Goal: Task Accomplishment & Management: Use online tool/utility

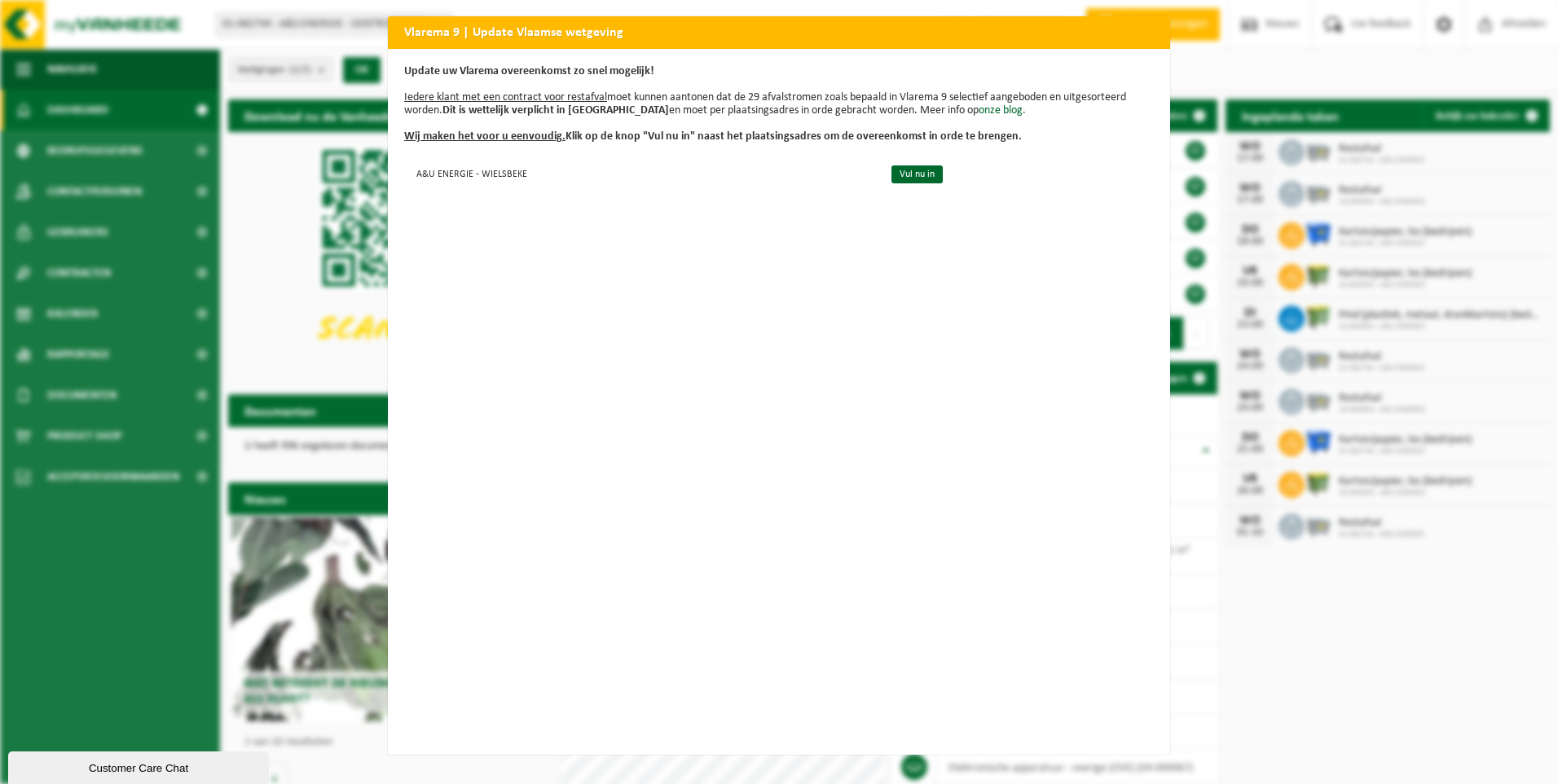
click at [1260, 85] on div "Vlarema 9 | Update Vlaamse wetgeving Update uw Vlarema overeenkomst zo snel mog…" at bounding box center [779, 392] width 1558 height 784
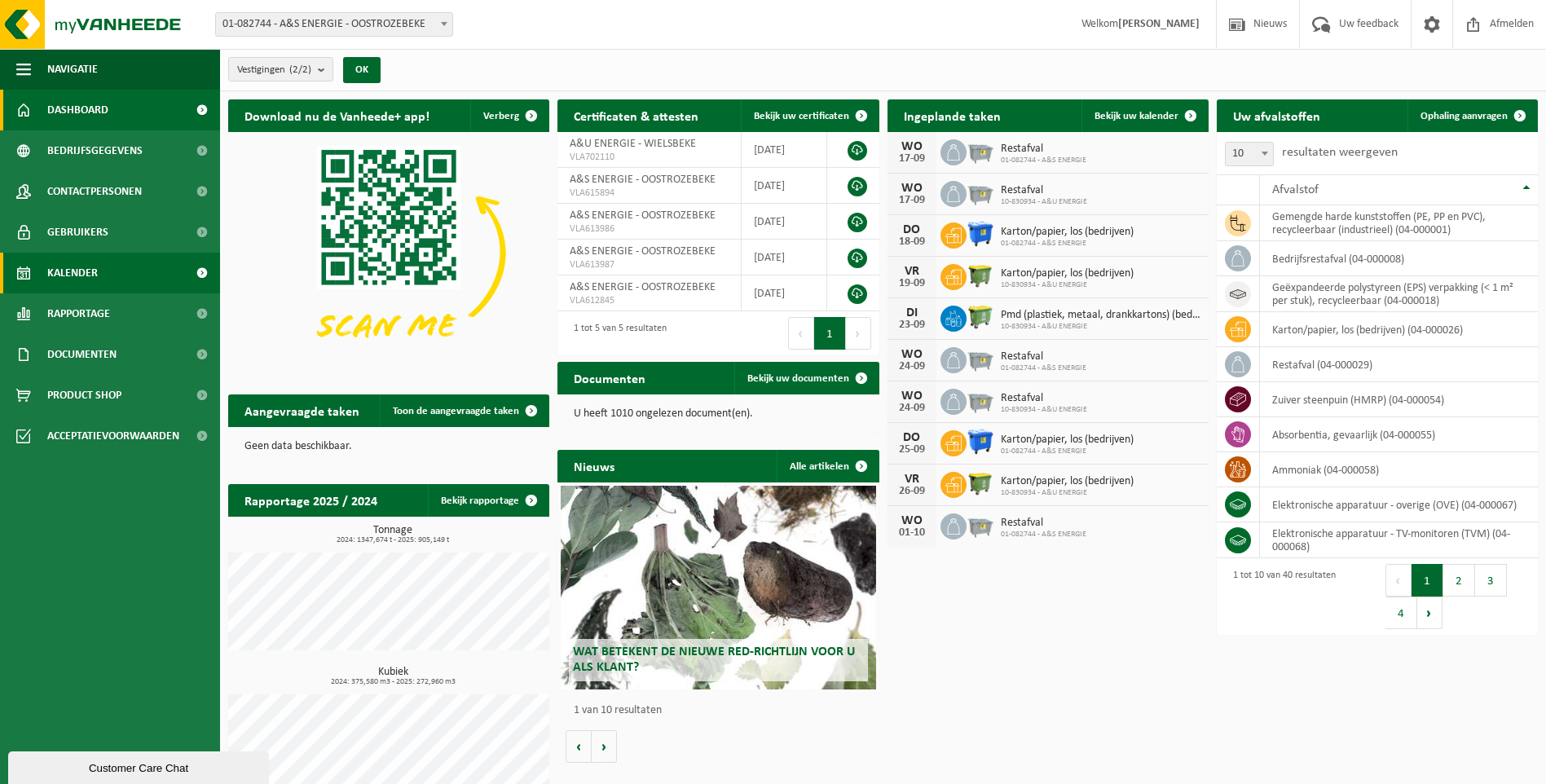
click at [115, 278] on link "Kalender" at bounding box center [110, 273] width 220 height 41
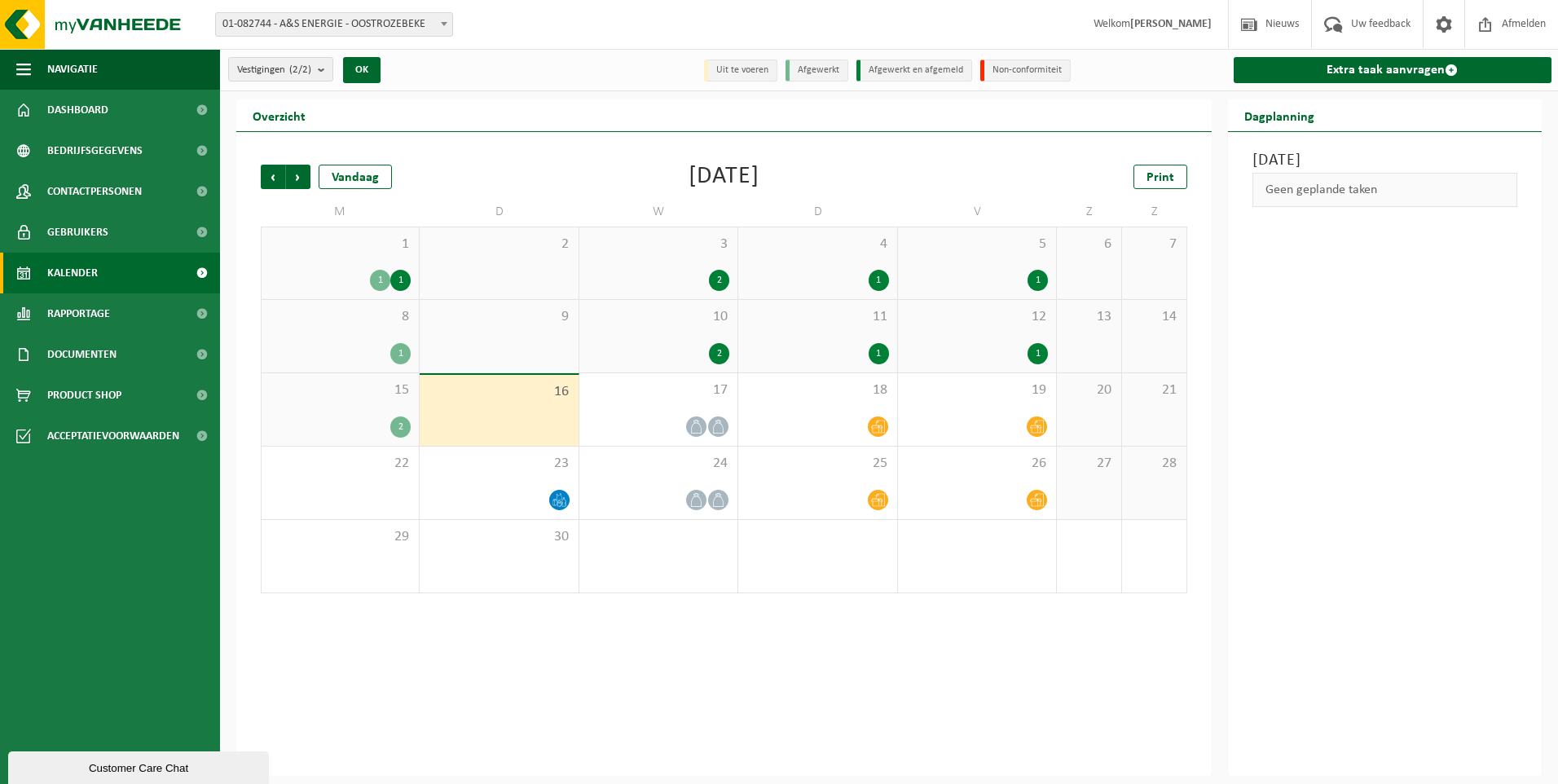
click at [379, 391] on span "15" at bounding box center [340, 390] width 141 height 18
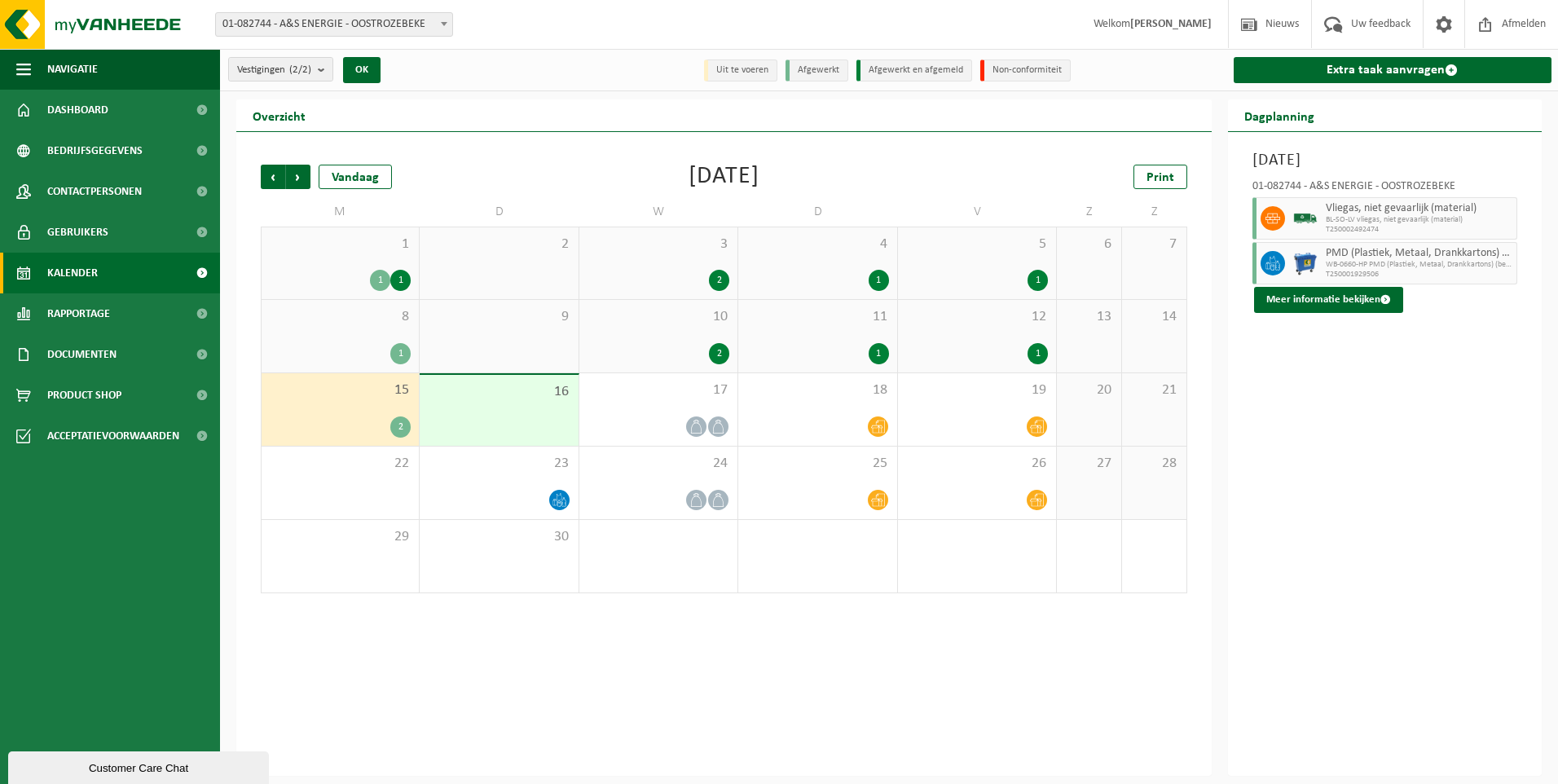
click at [1360, 222] on span "BL-SO-LV vliegas, niet gevaarlijk (material)" at bounding box center [1420, 219] width 188 height 10
click at [559, 698] on div "Vorige Volgende Vandaag September 2025 Print M D W D V Z Z 1 1 1 2 3 2 4 1 5 1 …" at bounding box center [724, 453] width 976 height 643
click at [90, 297] on span "Rapportage" at bounding box center [78, 313] width 63 height 41
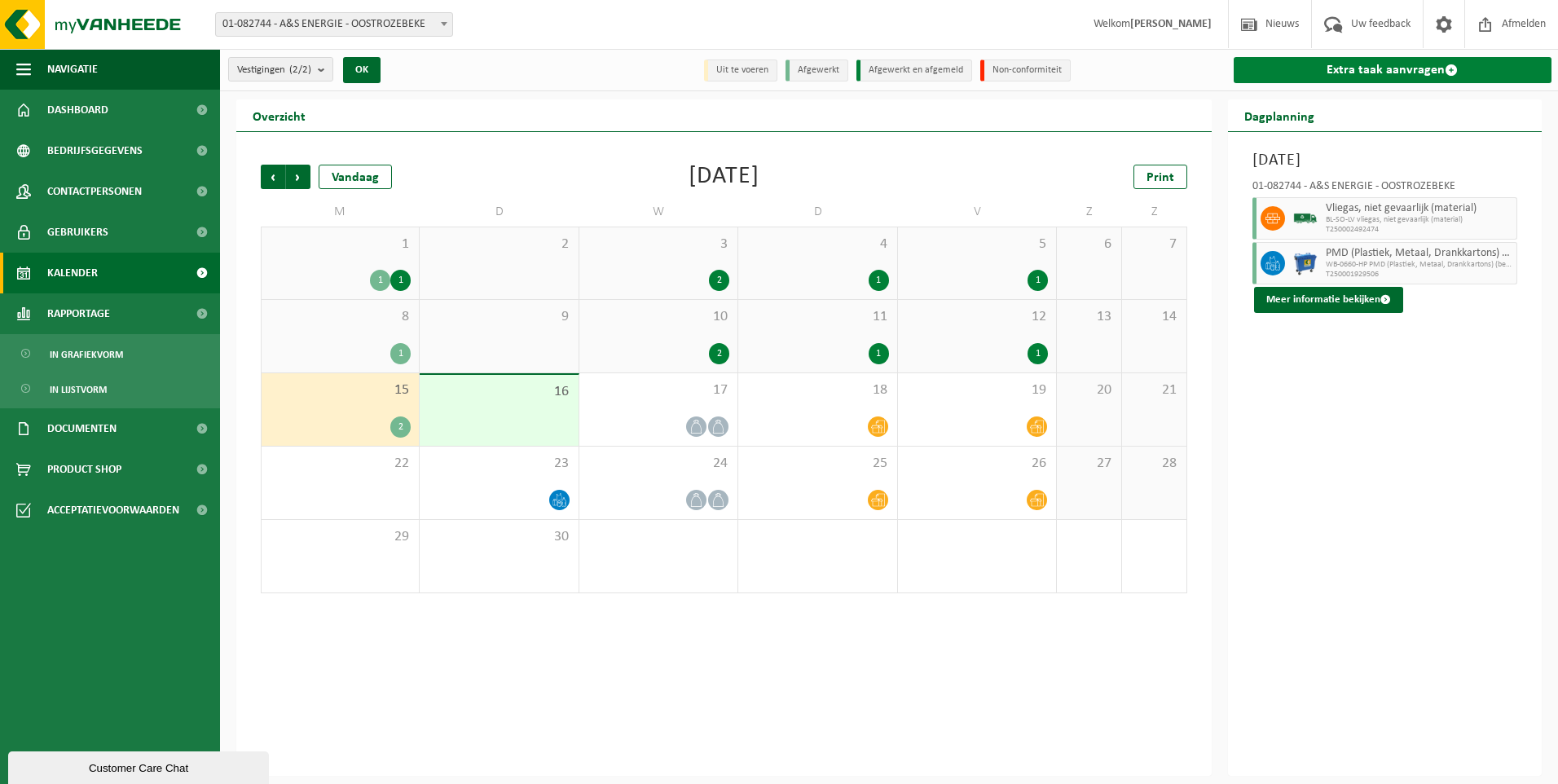
click at [1323, 63] on link "Extra taak aanvragen" at bounding box center [1393, 69] width 319 height 26
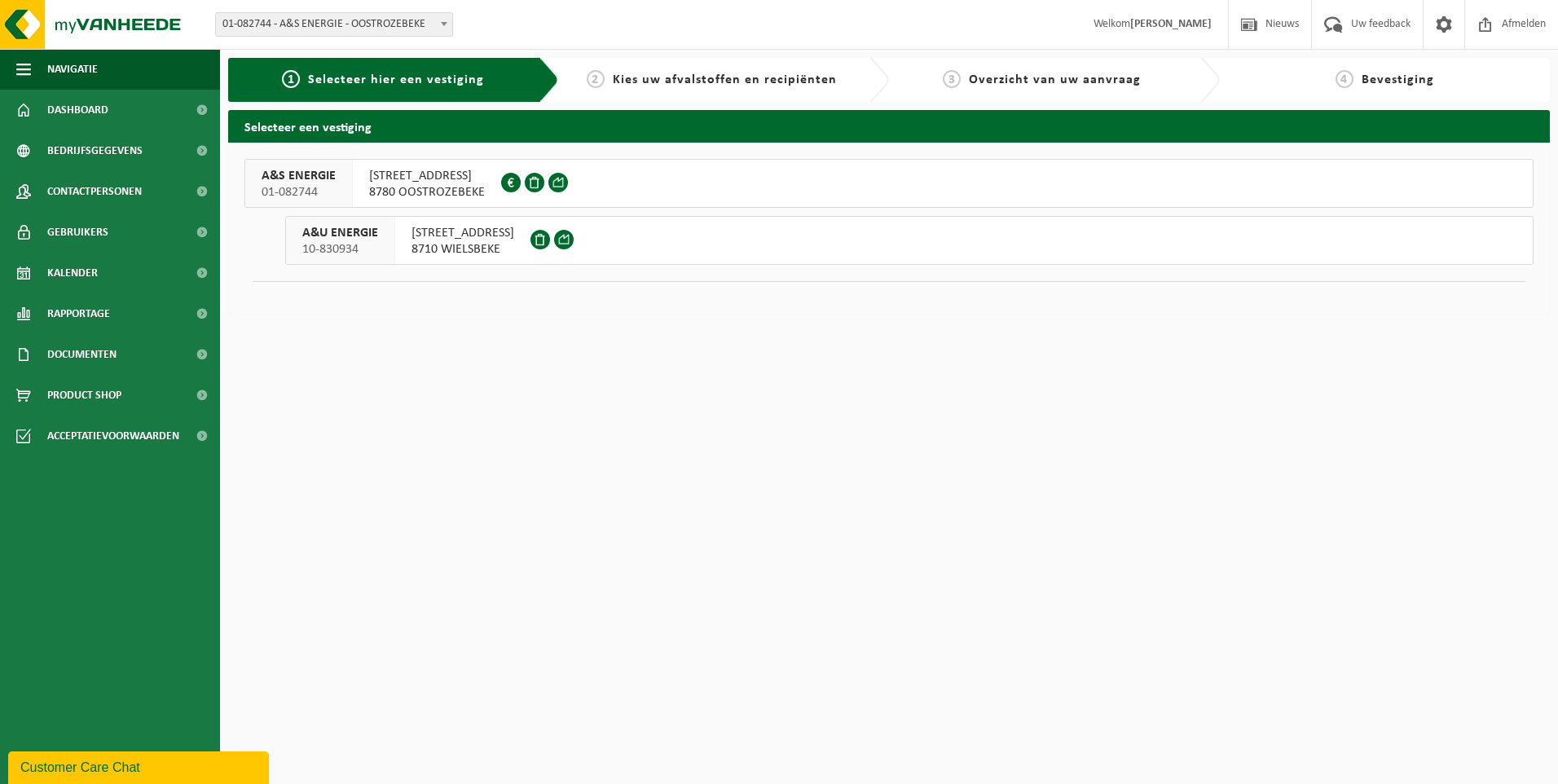
click at [402, 178] on span "NIEUWENHOVESTRAAT 5" at bounding box center [427, 176] width 116 height 16
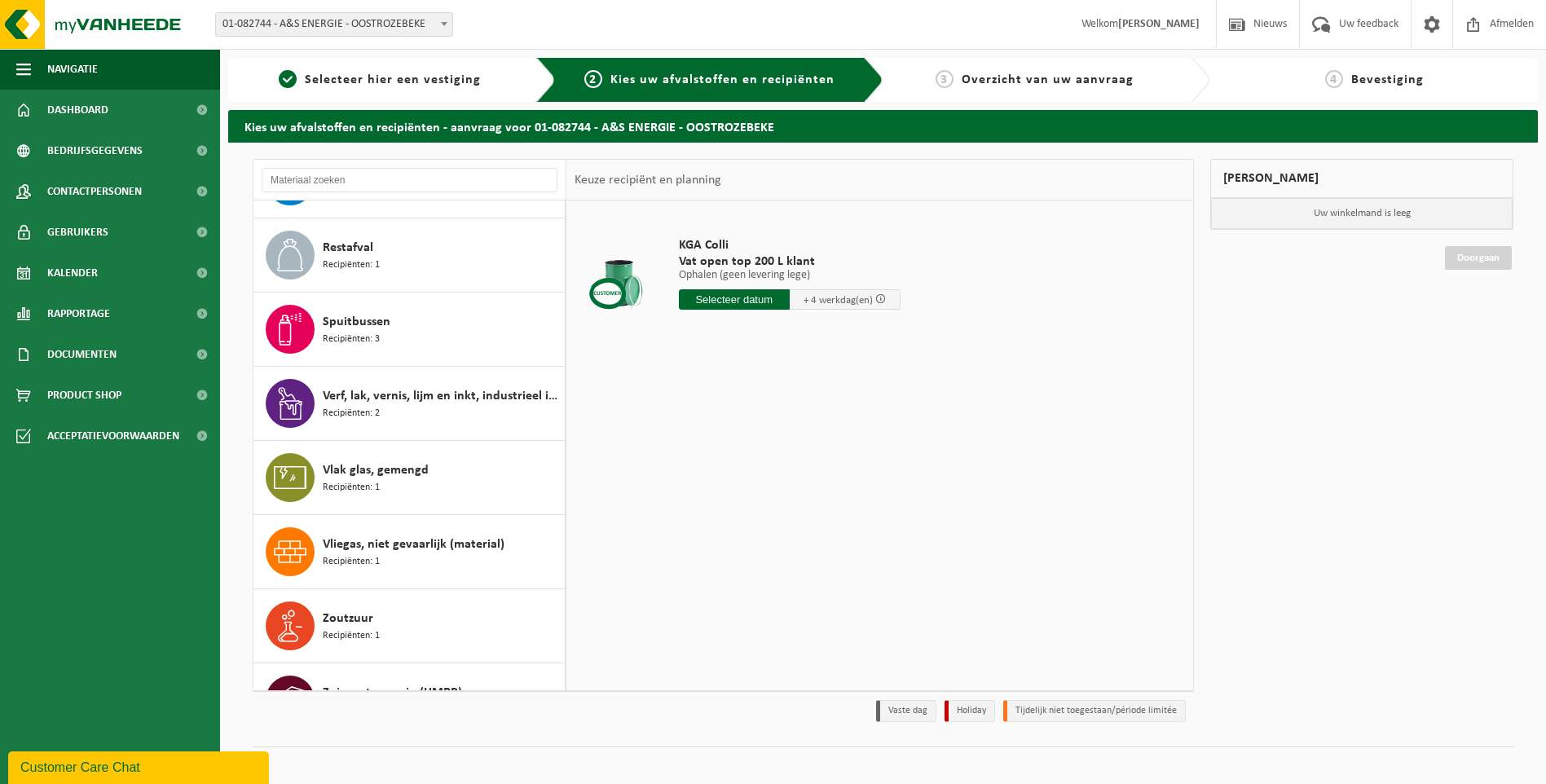
scroll to position [2179, 0]
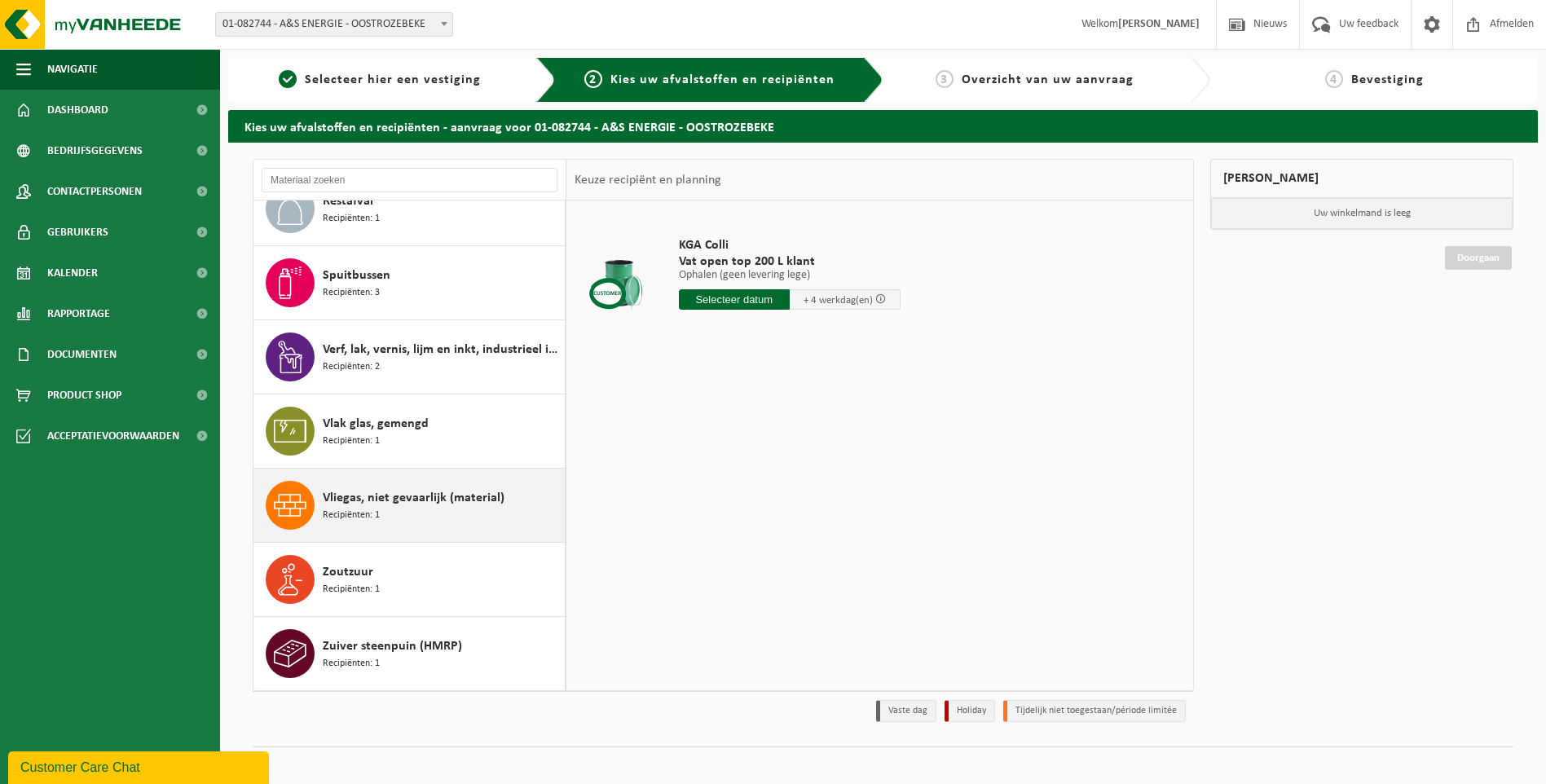
click at [394, 480] on div "Vliegas, niet gevaarlijk (material) Recipiënten: 1" at bounding box center [442, 504] width 238 height 49
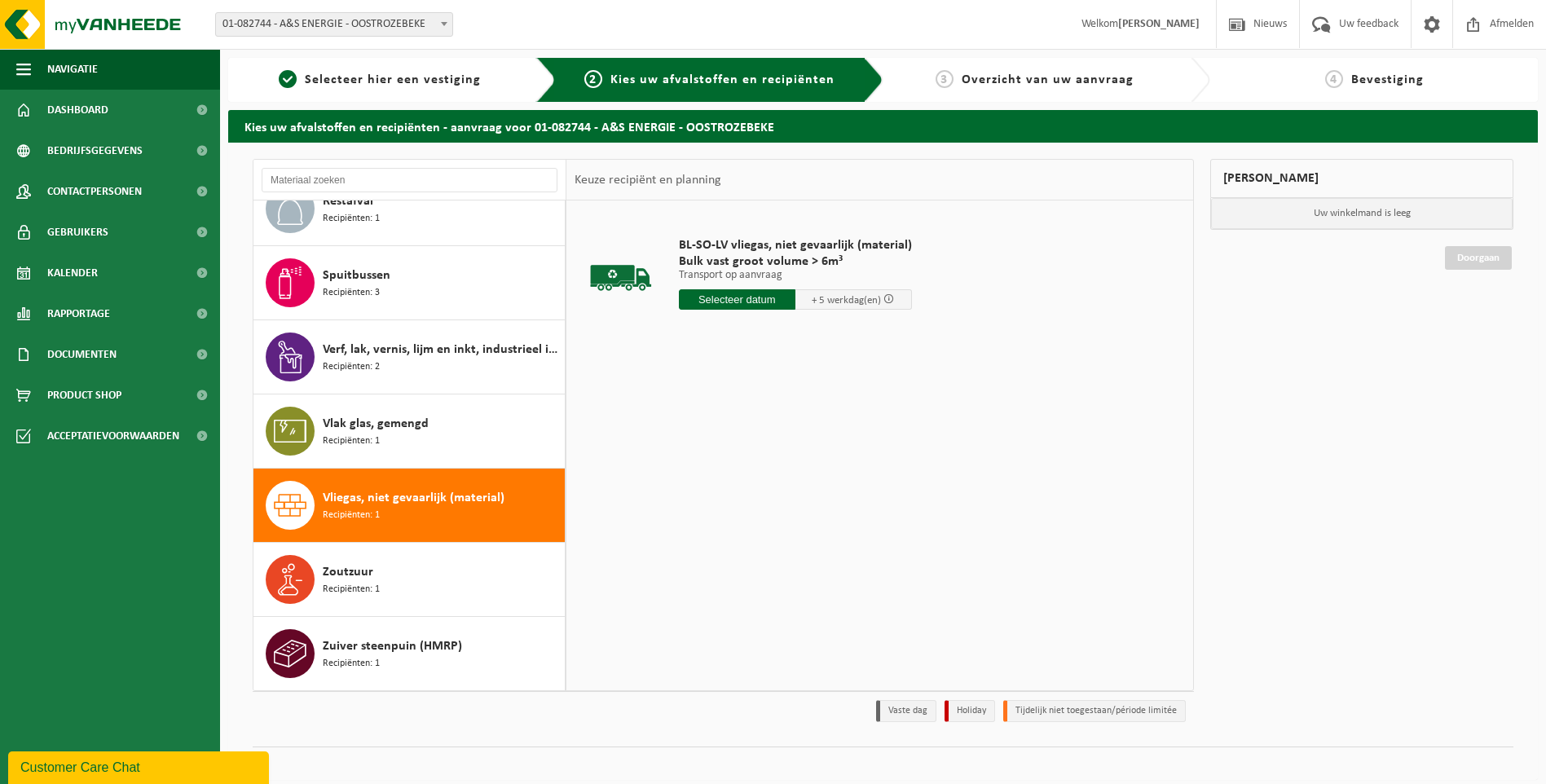
click at [765, 299] on input "text" at bounding box center [737, 299] width 117 height 20
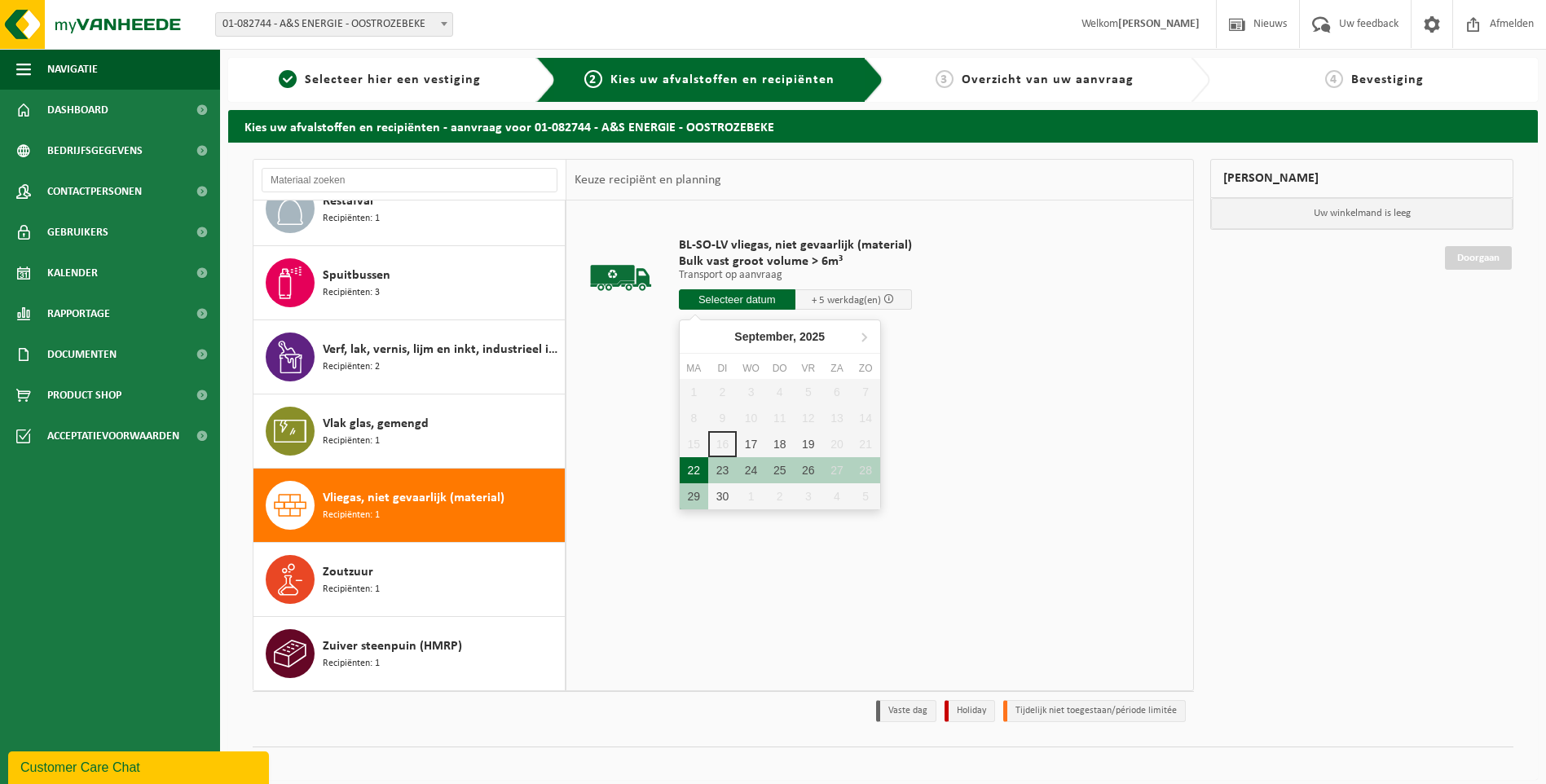
click at [696, 466] on div "22" at bounding box center [694, 470] width 28 height 26
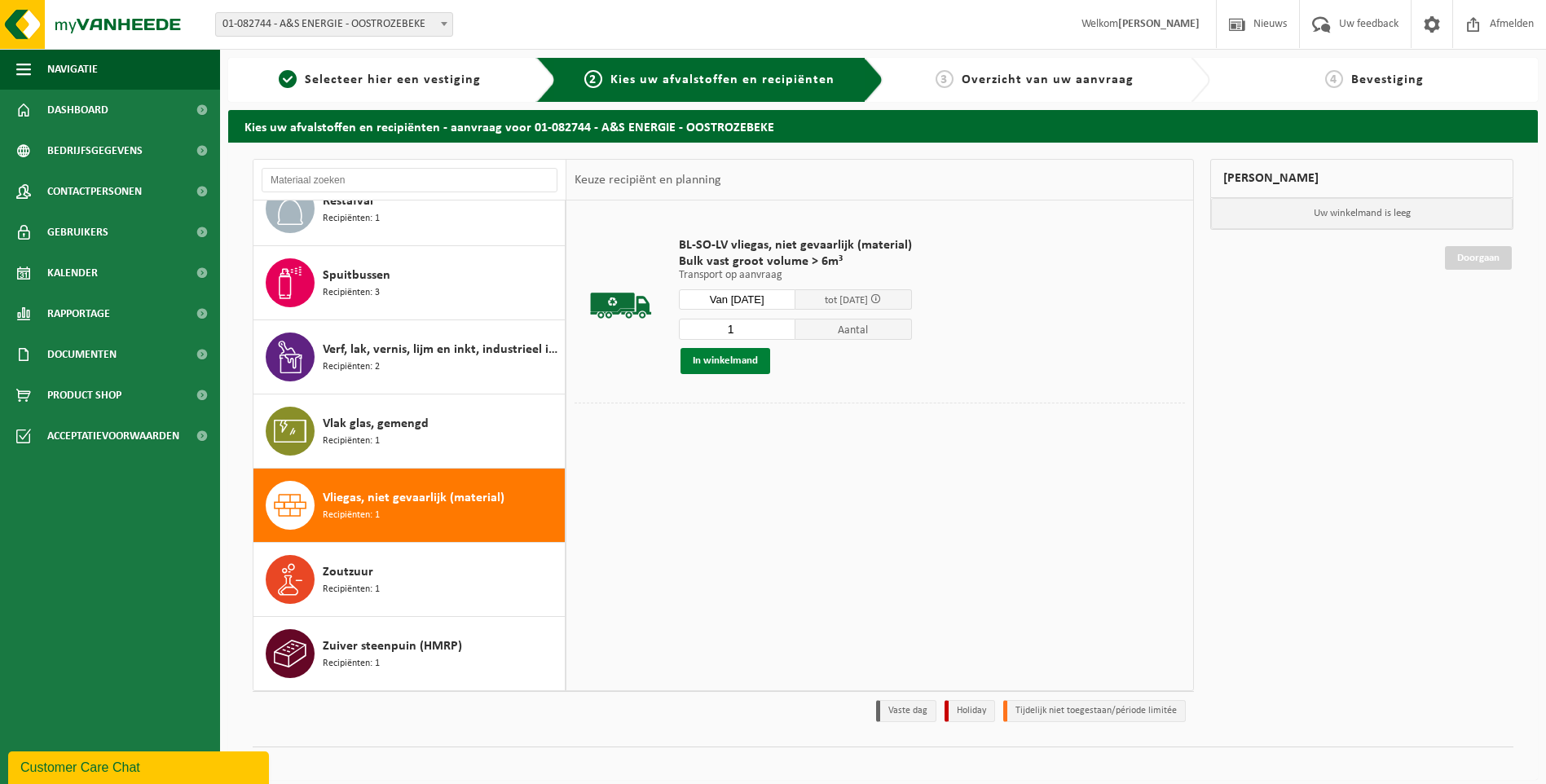
click at [750, 356] on button "In winkelmand" at bounding box center [725, 360] width 89 height 26
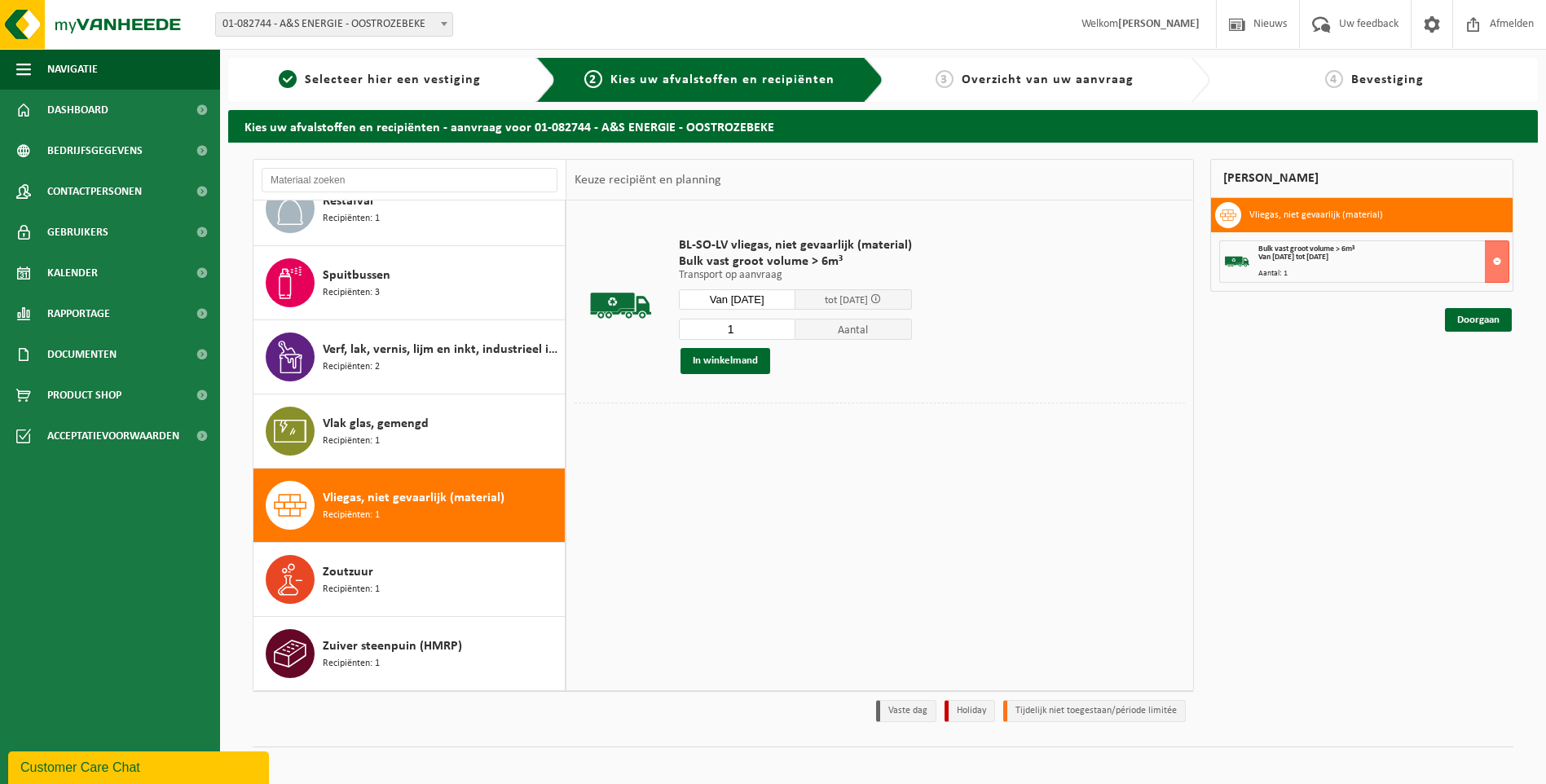
click at [767, 290] on input "Van 2025-09-22" at bounding box center [737, 299] width 117 height 20
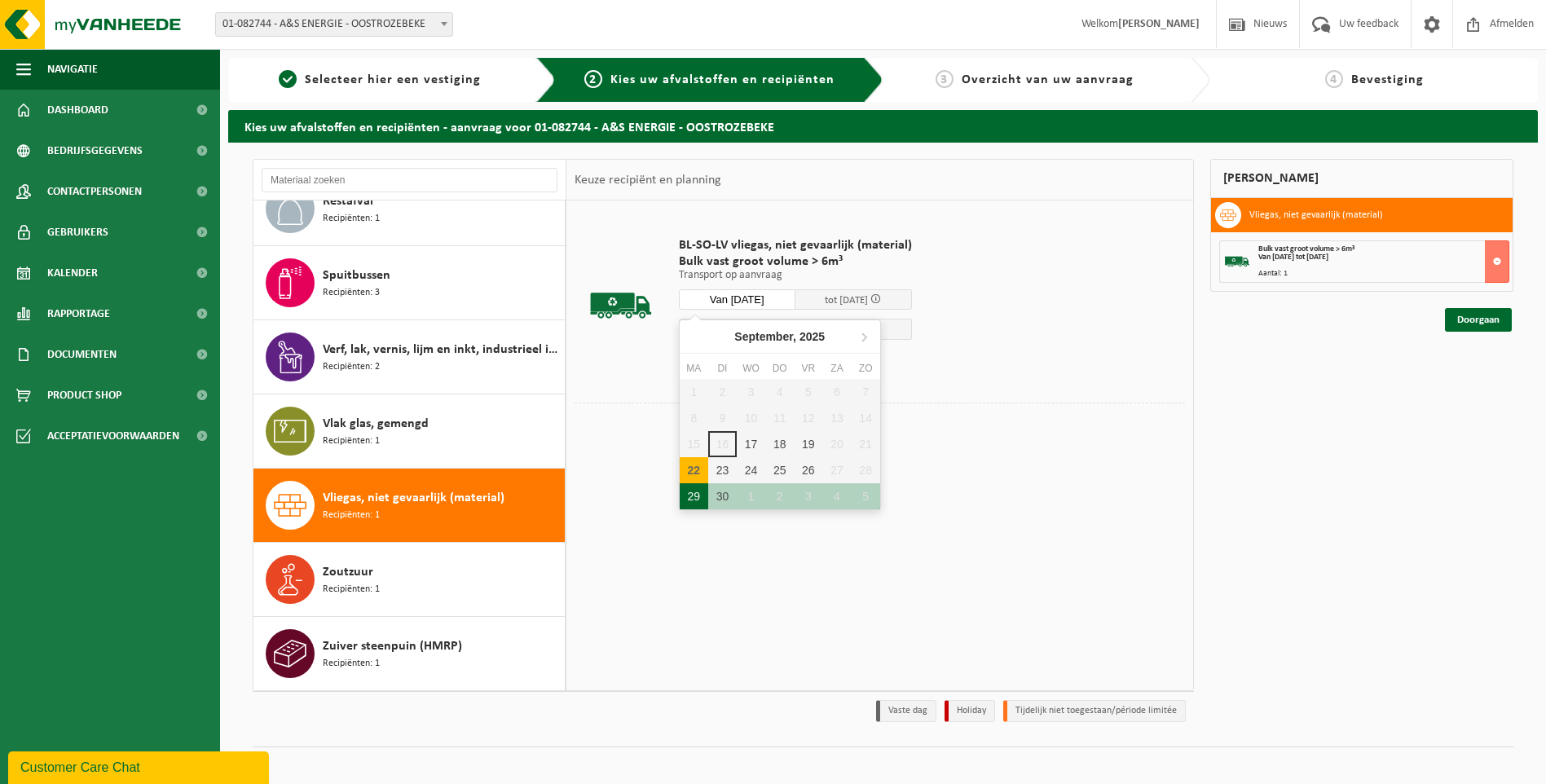
click at [692, 499] on div "29" at bounding box center [694, 496] width 28 height 26
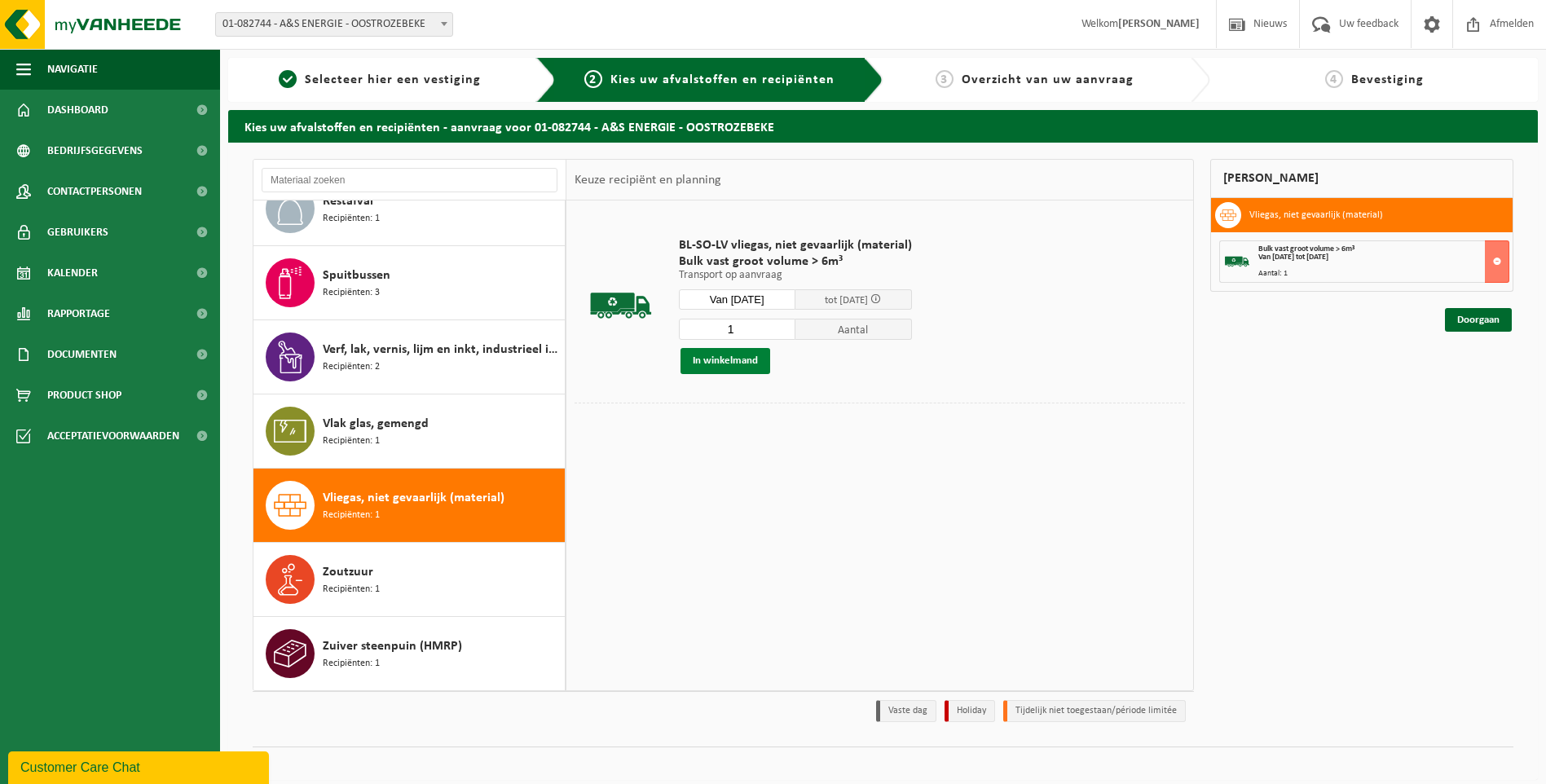
click at [750, 360] on button "In winkelmand" at bounding box center [725, 360] width 89 height 26
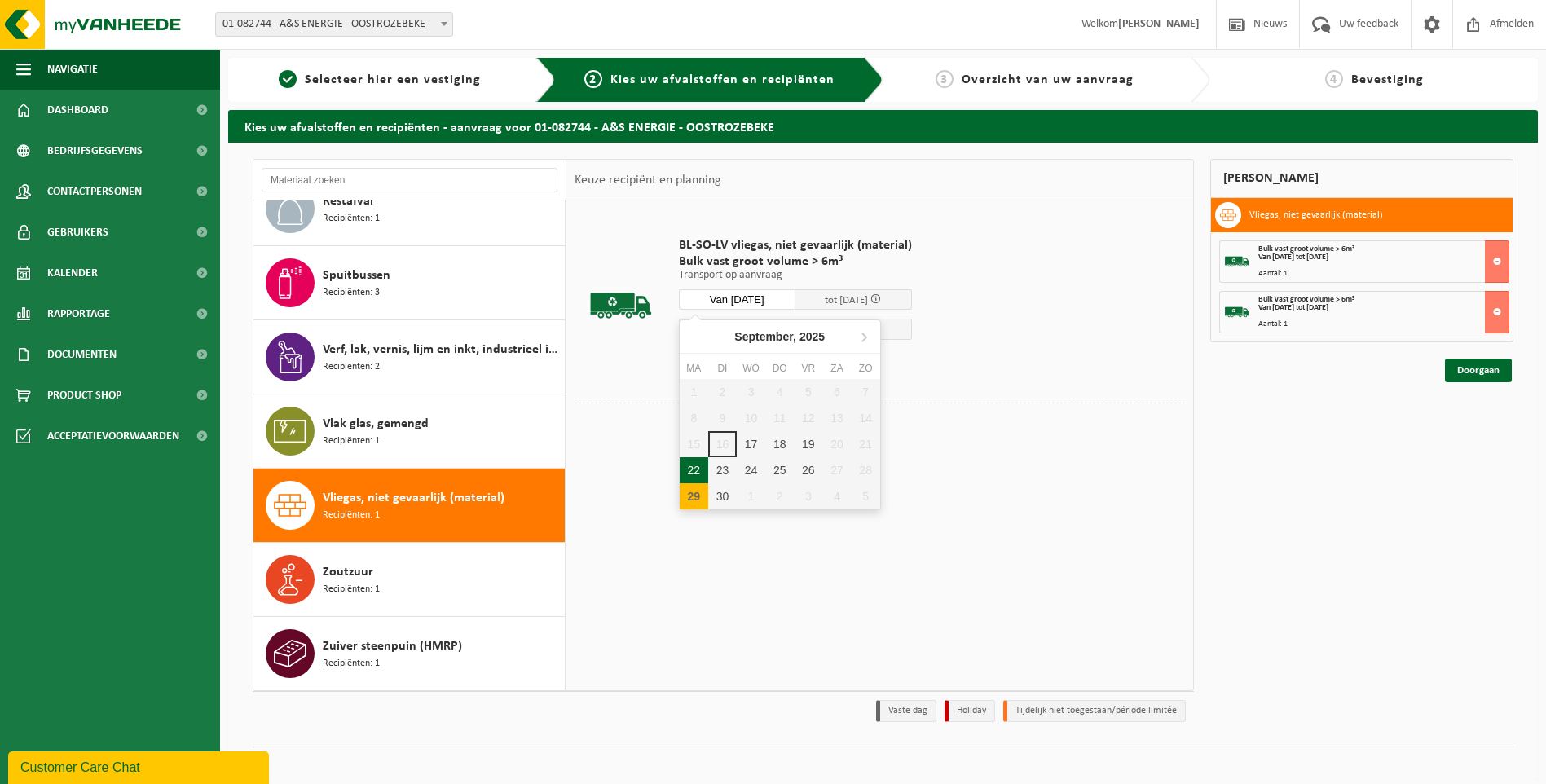
click at [743, 307] on input "Van 2025-09-29" at bounding box center [737, 299] width 117 height 20
click at [859, 333] on icon at bounding box center [863, 336] width 26 height 26
click at [684, 407] on div "6" at bounding box center [694, 418] width 28 height 26
type input "Van 2025-10-06"
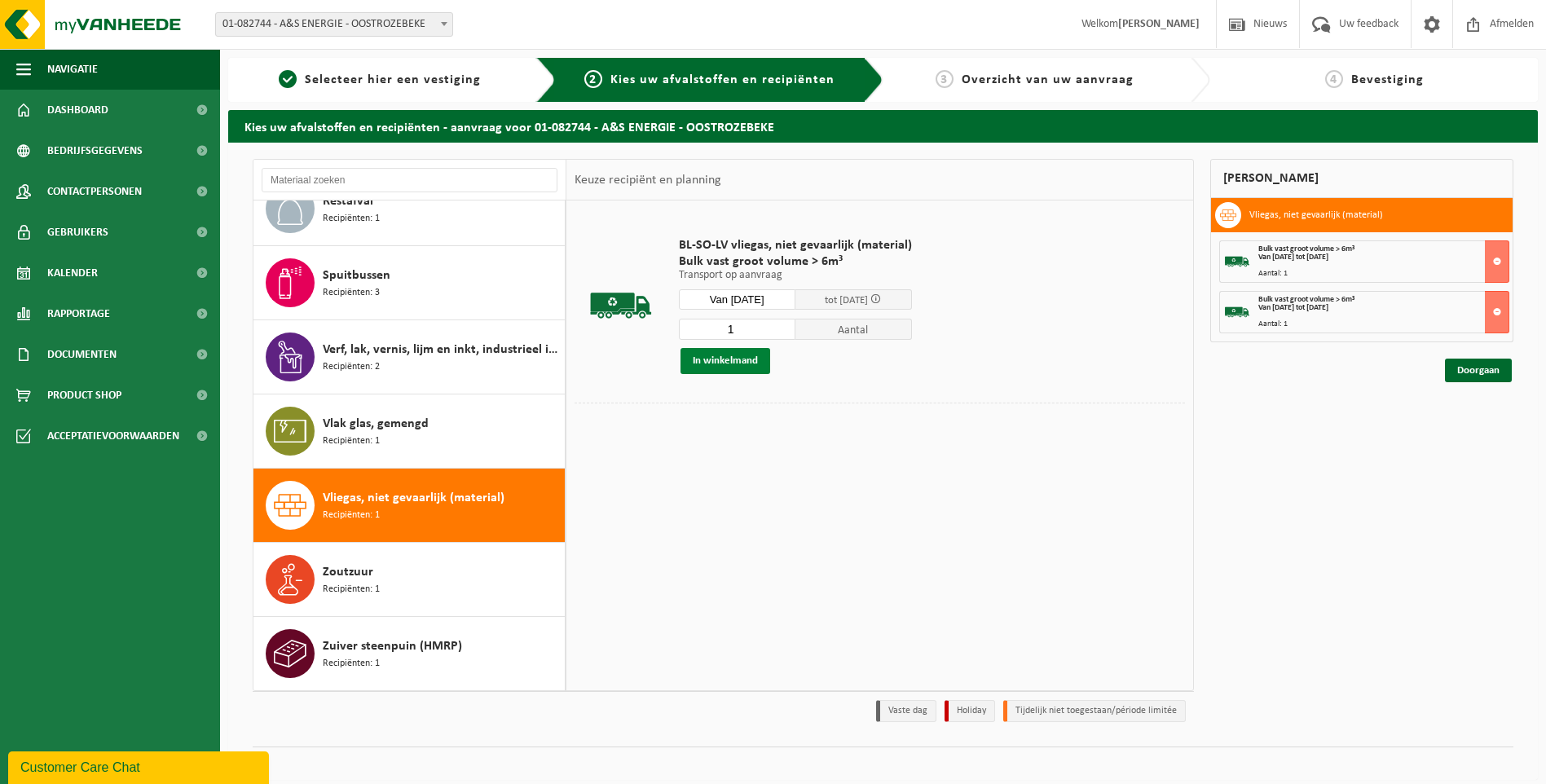
click at [718, 355] on button "In winkelmand" at bounding box center [725, 360] width 89 height 26
click at [1463, 424] on link "Doorgaan" at bounding box center [1477, 420] width 66 height 24
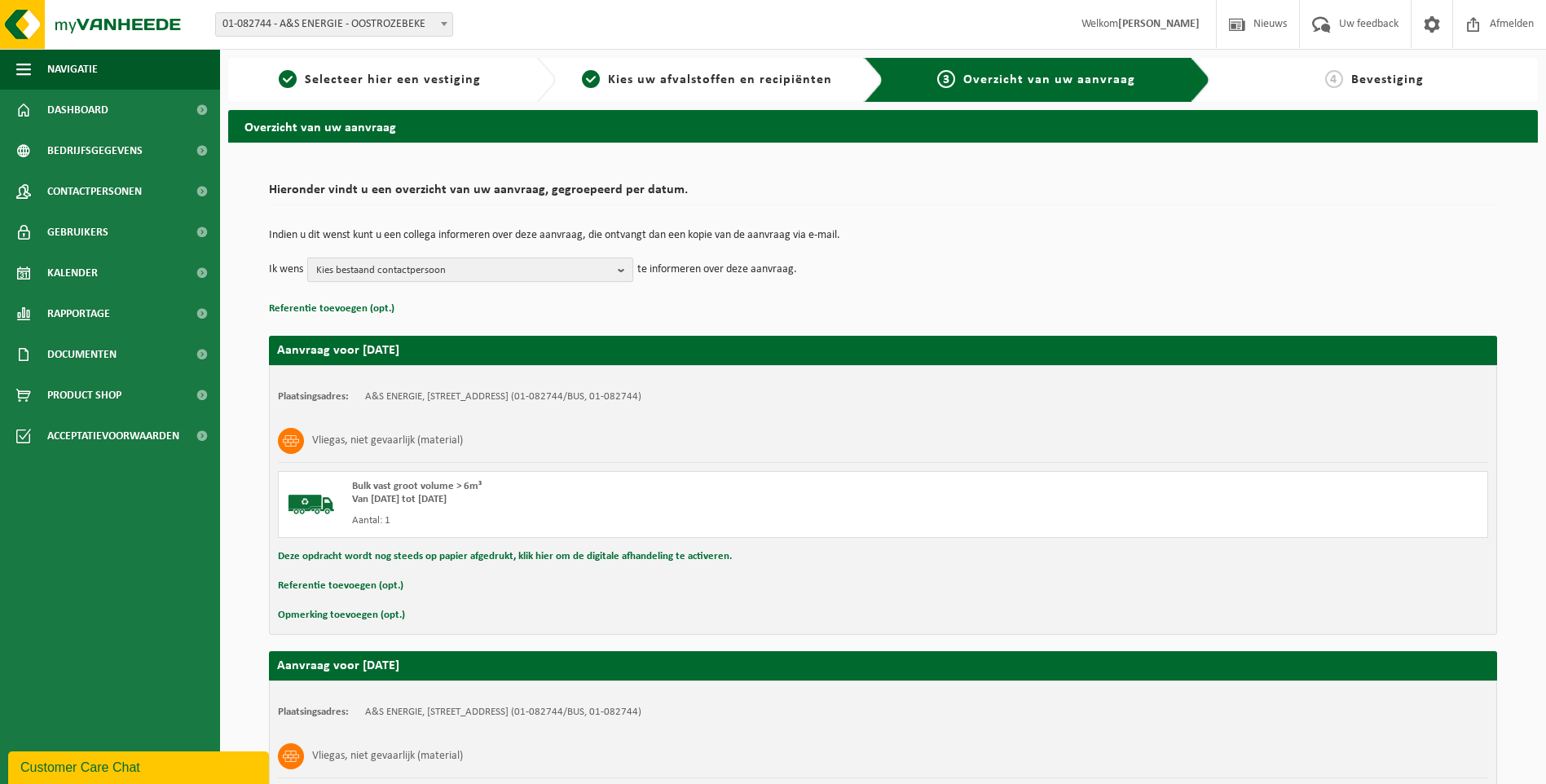
click at [514, 273] on span "Kies bestaand contactpersoon" at bounding box center [463, 271] width 295 height 25
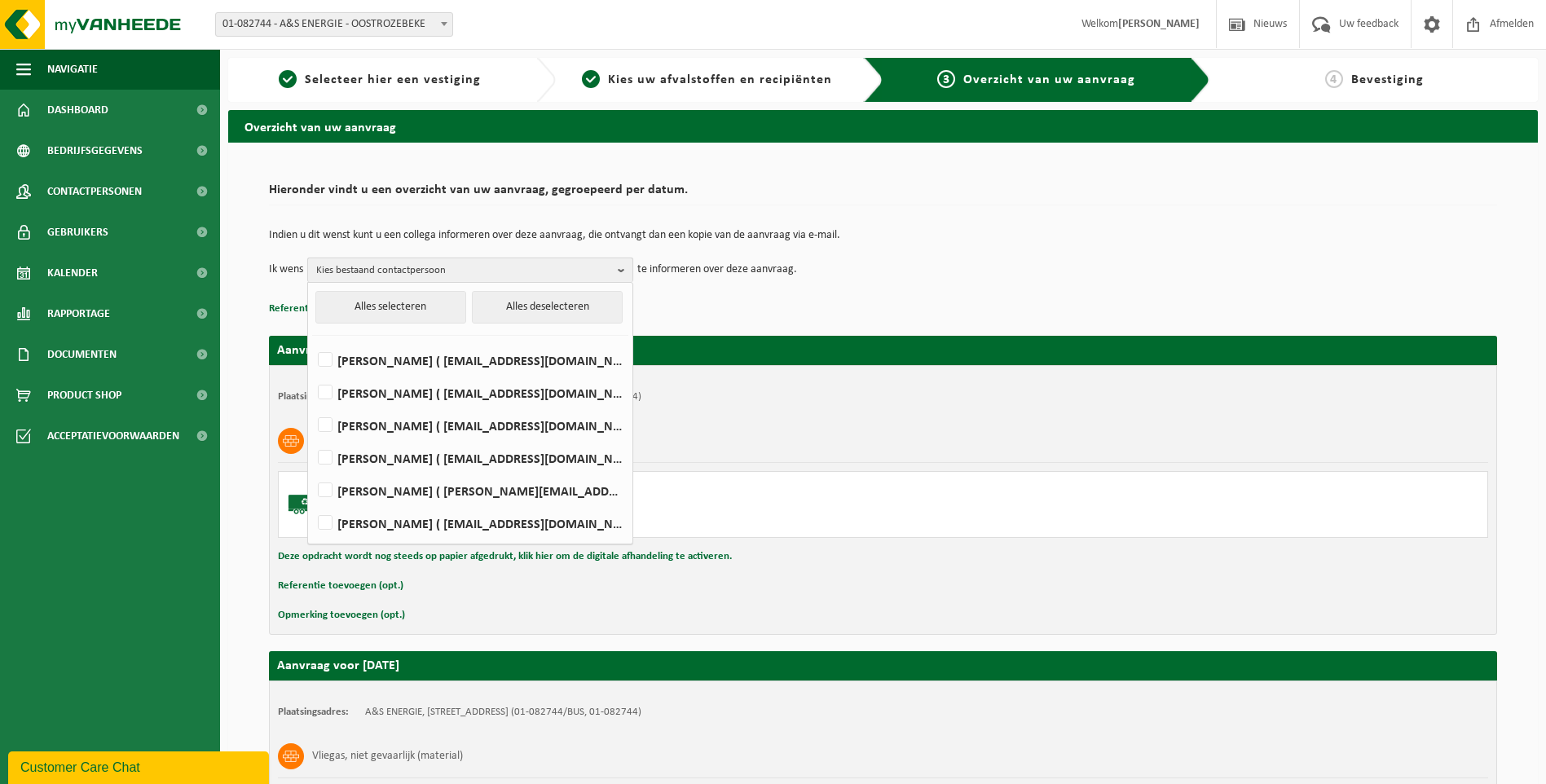
click at [514, 273] on span "Kies bestaand contactpersoon" at bounding box center [463, 271] width 295 height 25
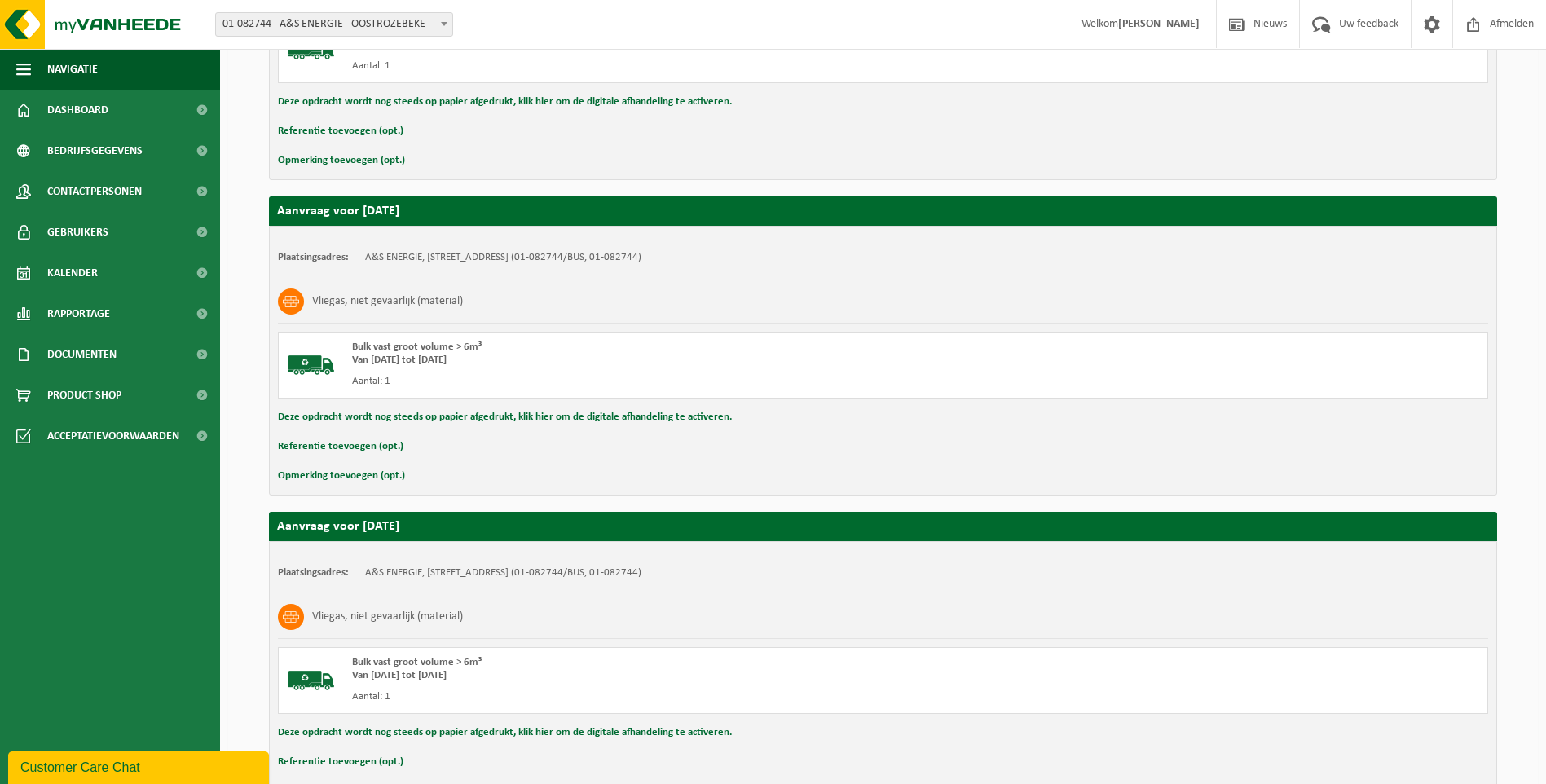
scroll to position [564, 0]
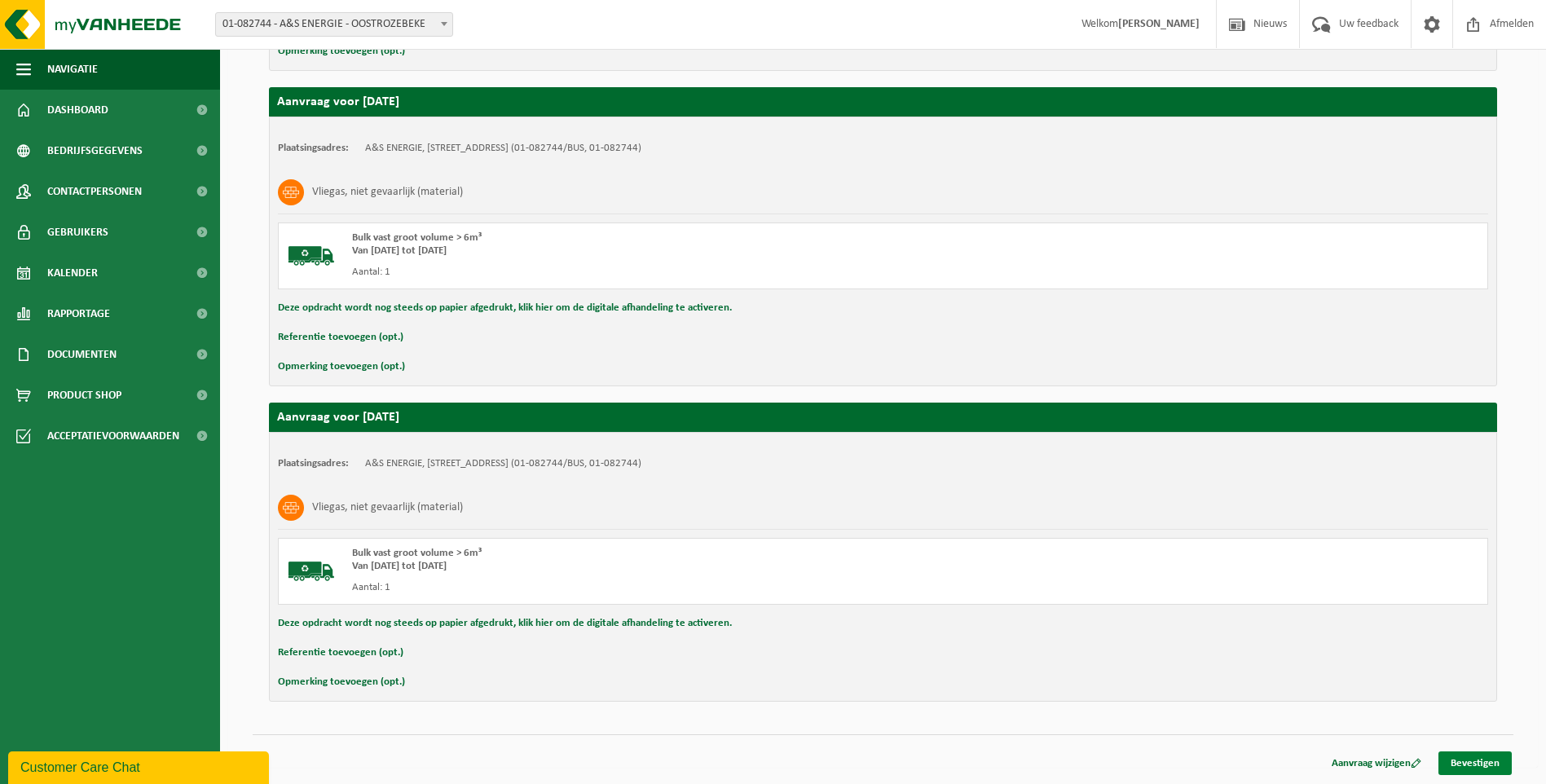
click at [1486, 764] on link "Bevestigen" at bounding box center [1474, 763] width 73 height 24
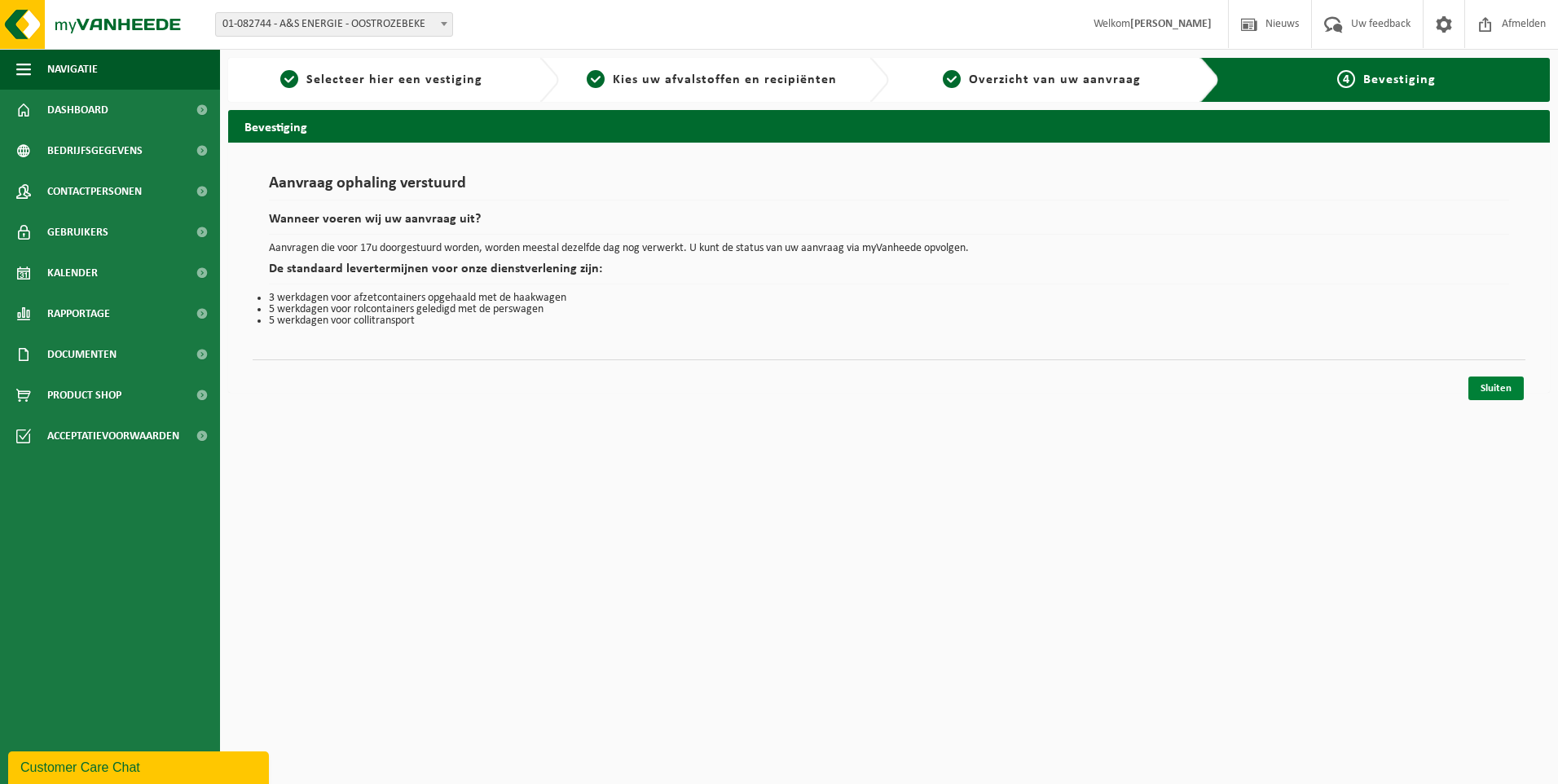
click at [1487, 388] on link "Sluiten" at bounding box center [1496, 388] width 56 height 24
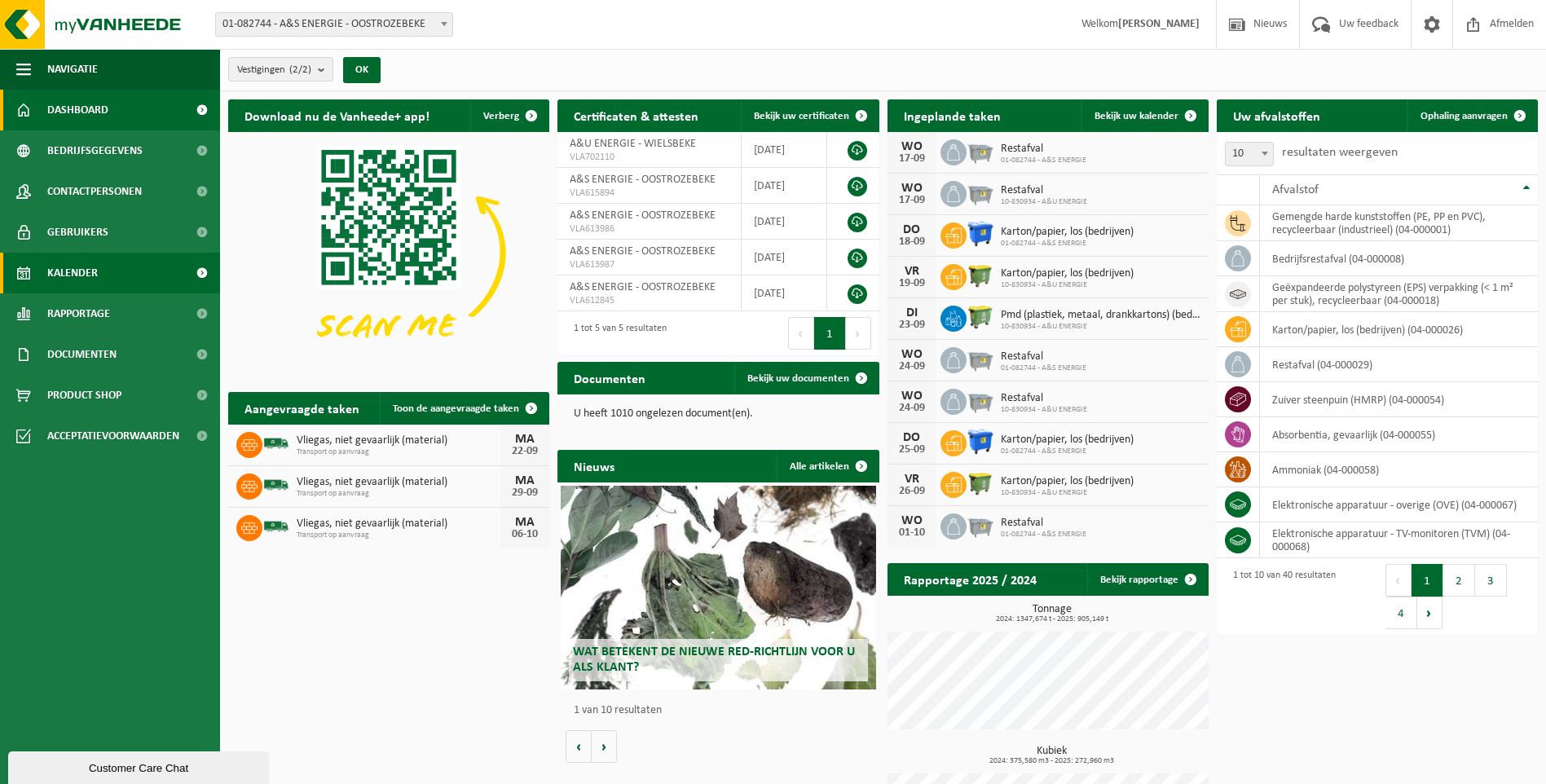
click at [88, 280] on span "Kalender" at bounding box center [72, 273] width 50 height 41
